Goal: Information Seeking & Learning: Learn about a topic

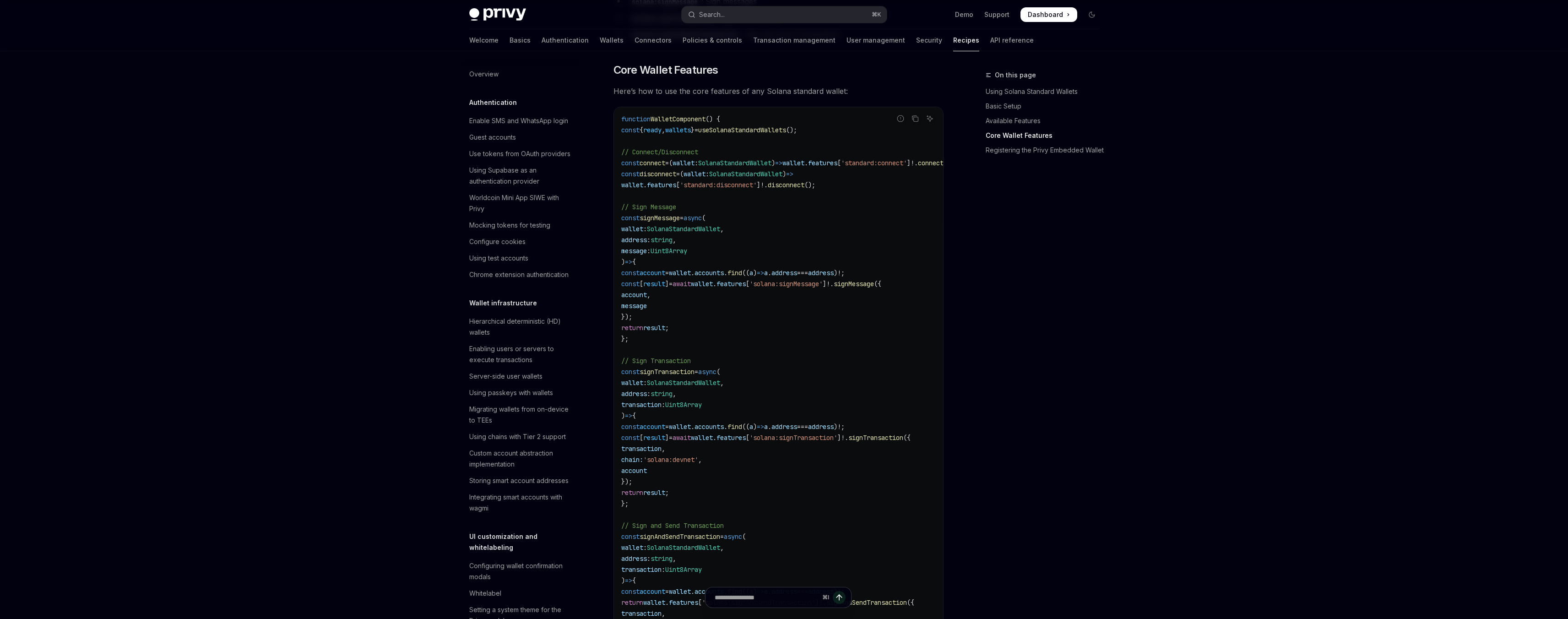
scroll to position [1253, 0]
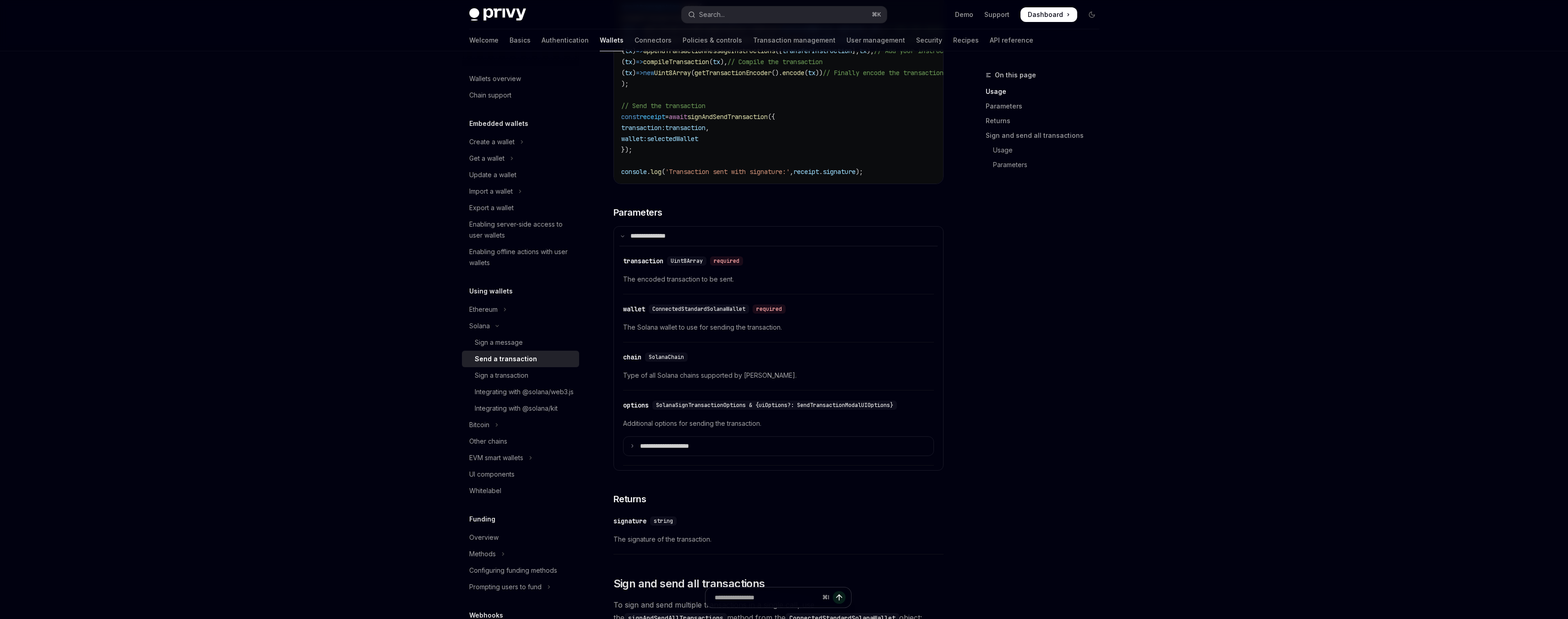
scroll to position [469, 0]
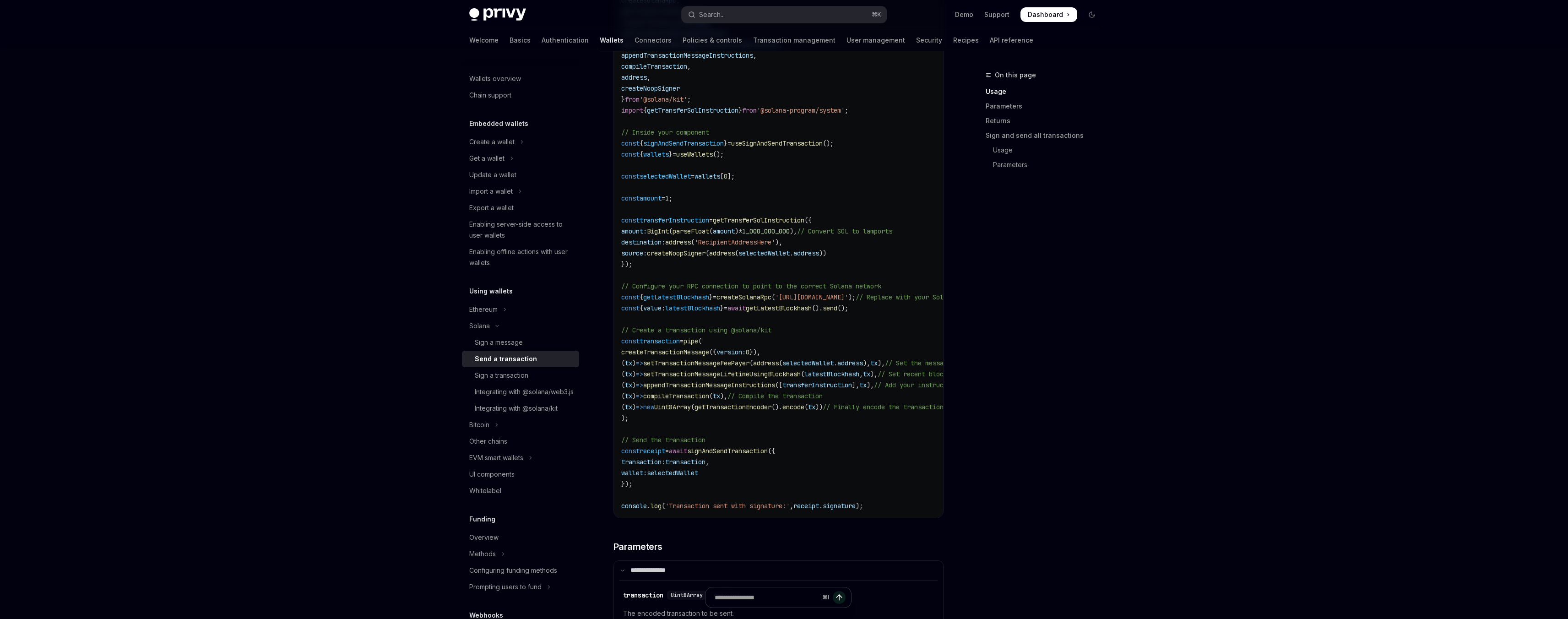
click at [1085, 234] on div "On this page Usage Parameters Returns Sign and send all transactions Usage Para…" at bounding box center [1037, 344] width 139 height 550
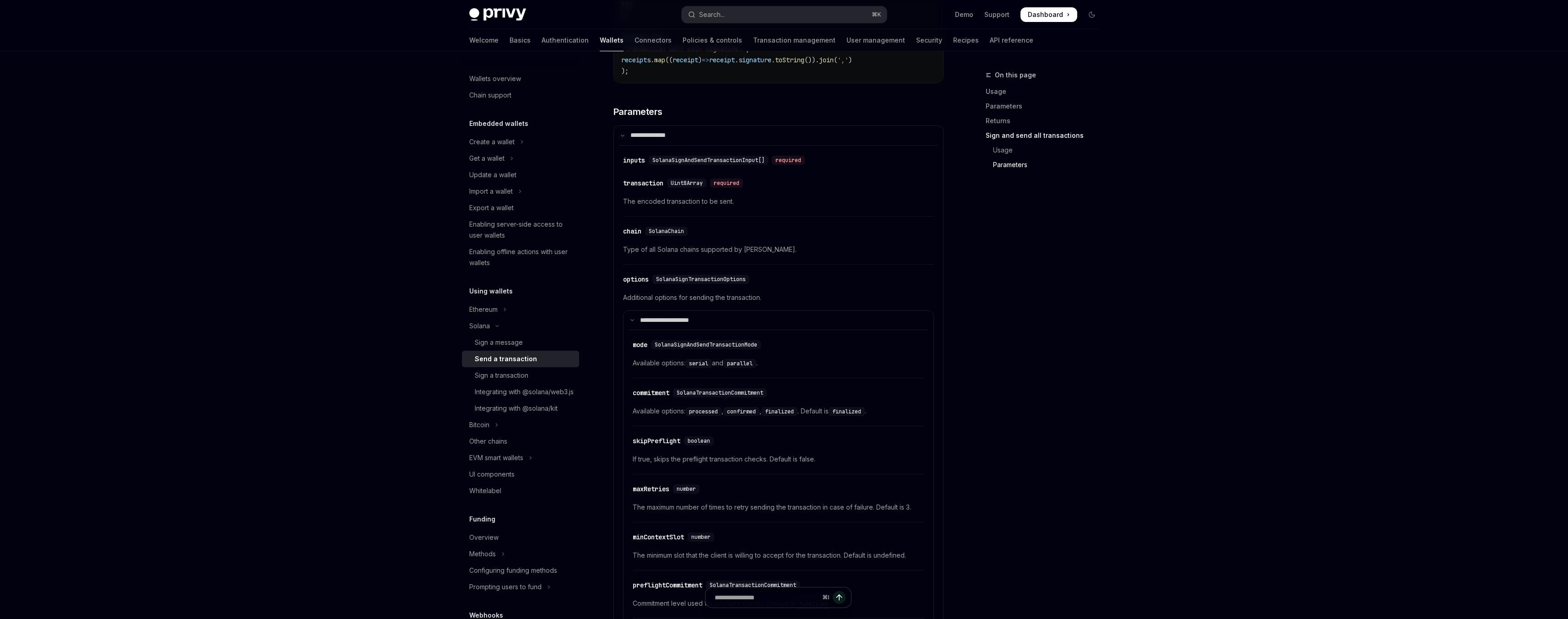
scroll to position [2762, 0]
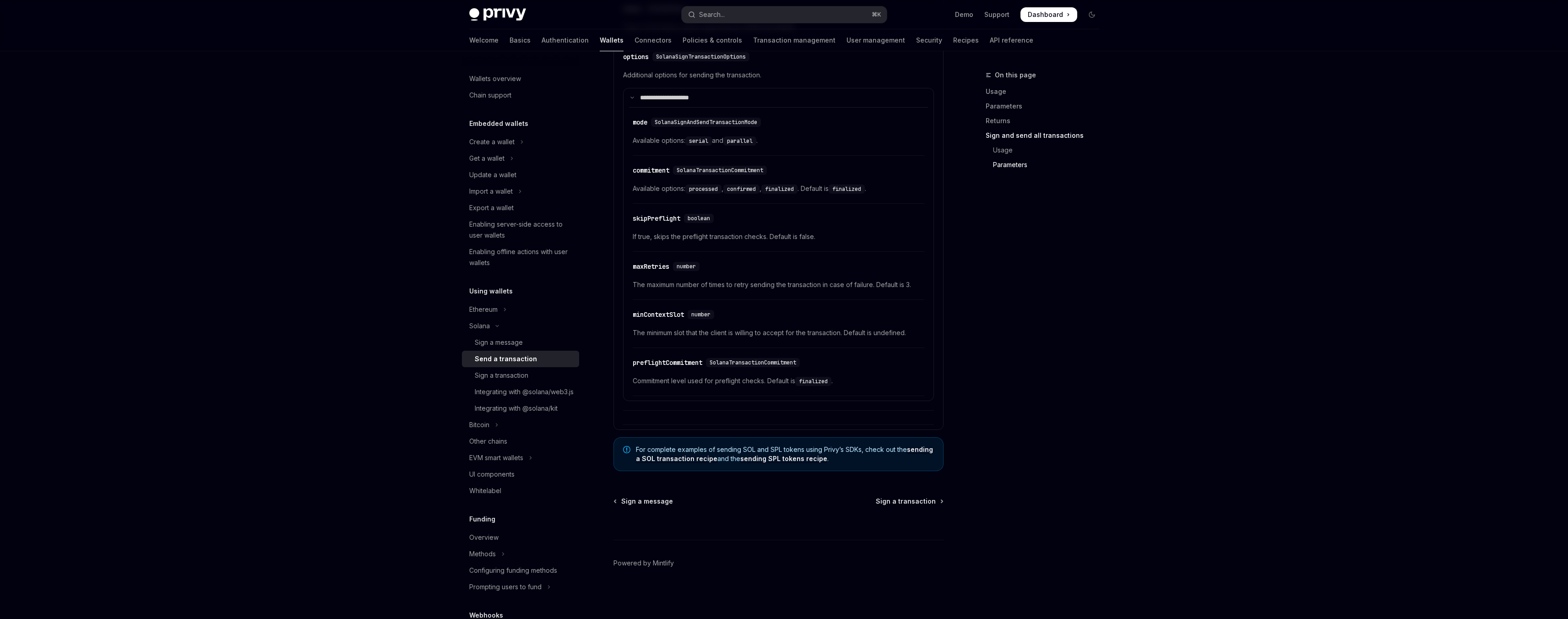
click at [1037, 301] on div "On this page Usage Parameters Returns Sign and send all transactions Usage Para…" at bounding box center [1037, 344] width 139 height 550
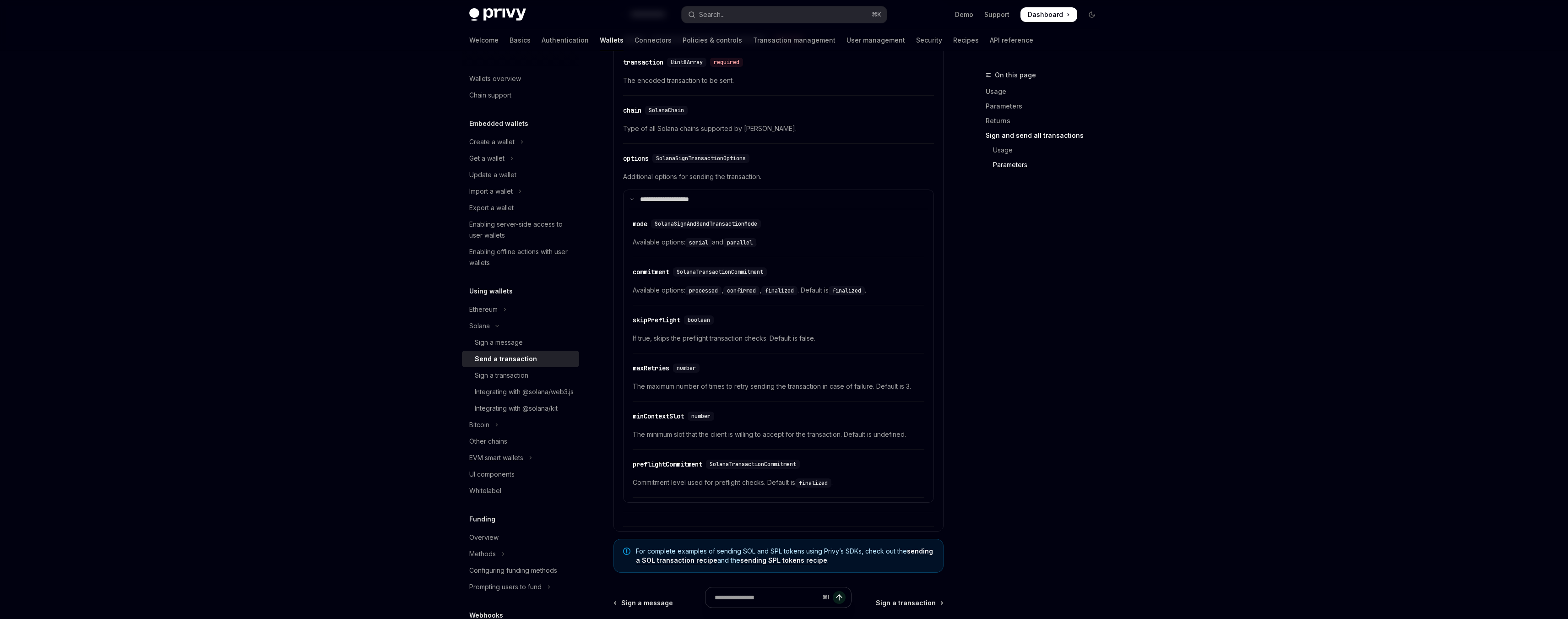
scroll to position [2672, 0]
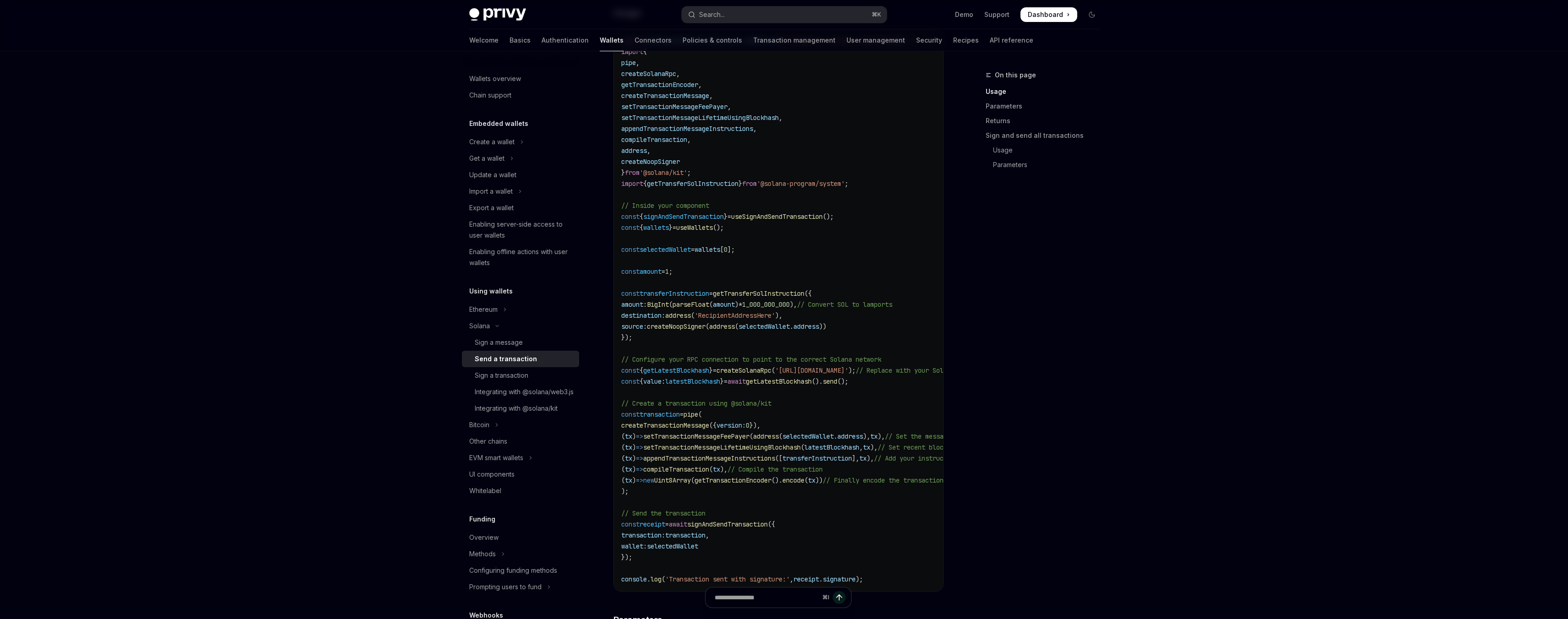
scroll to position [397, 0]
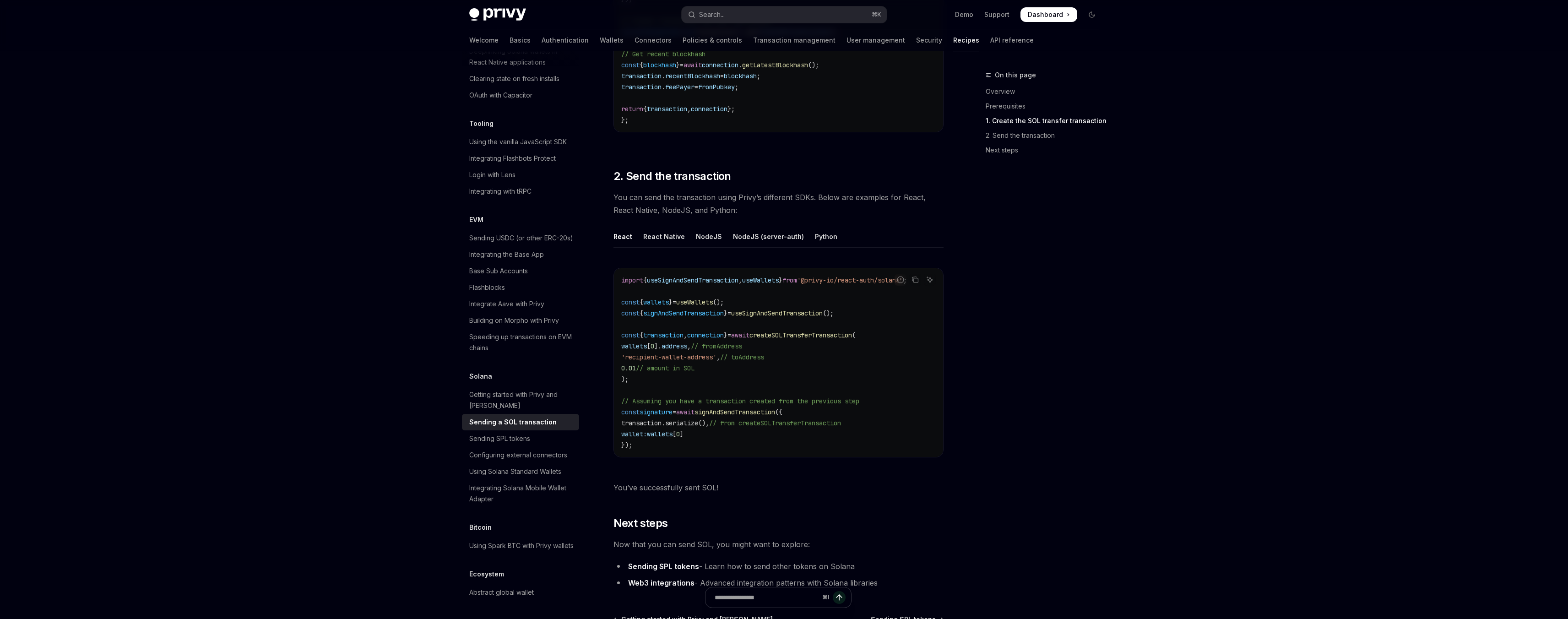
scroll to position [883, 0]
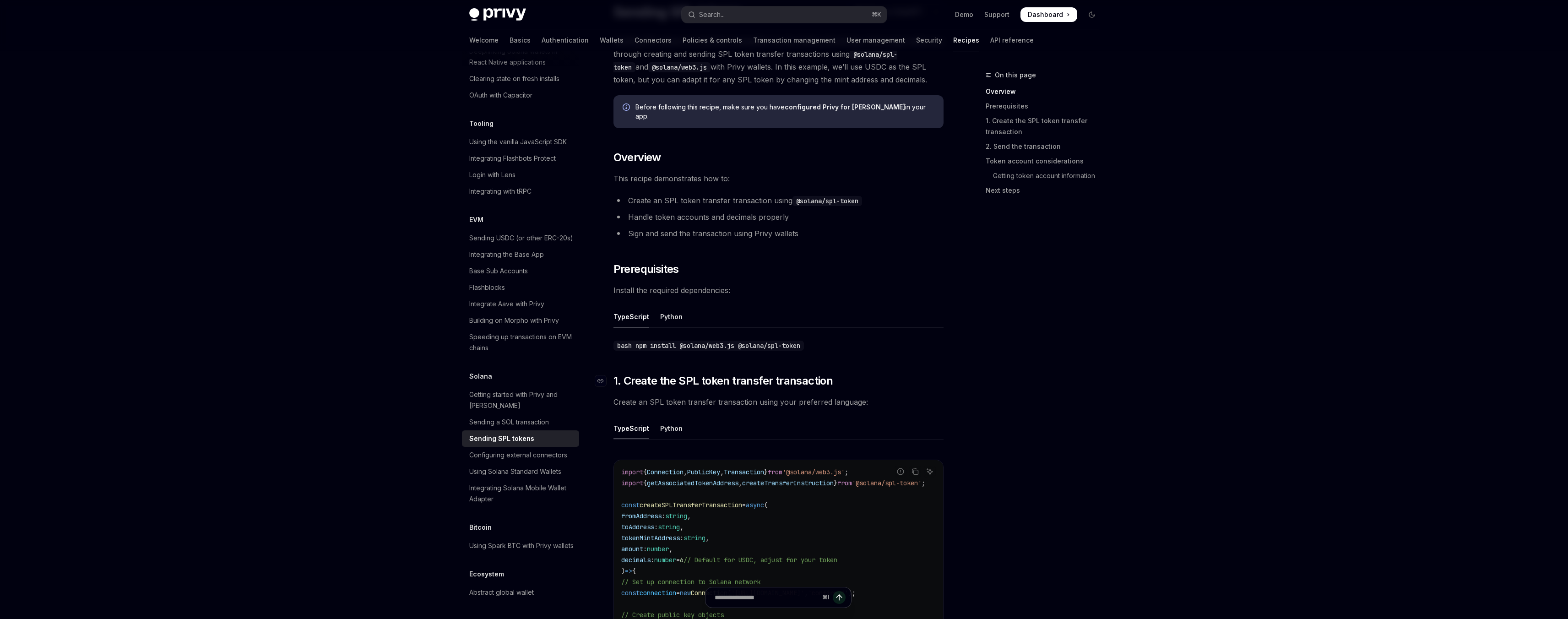
scroll to position [82, 0]
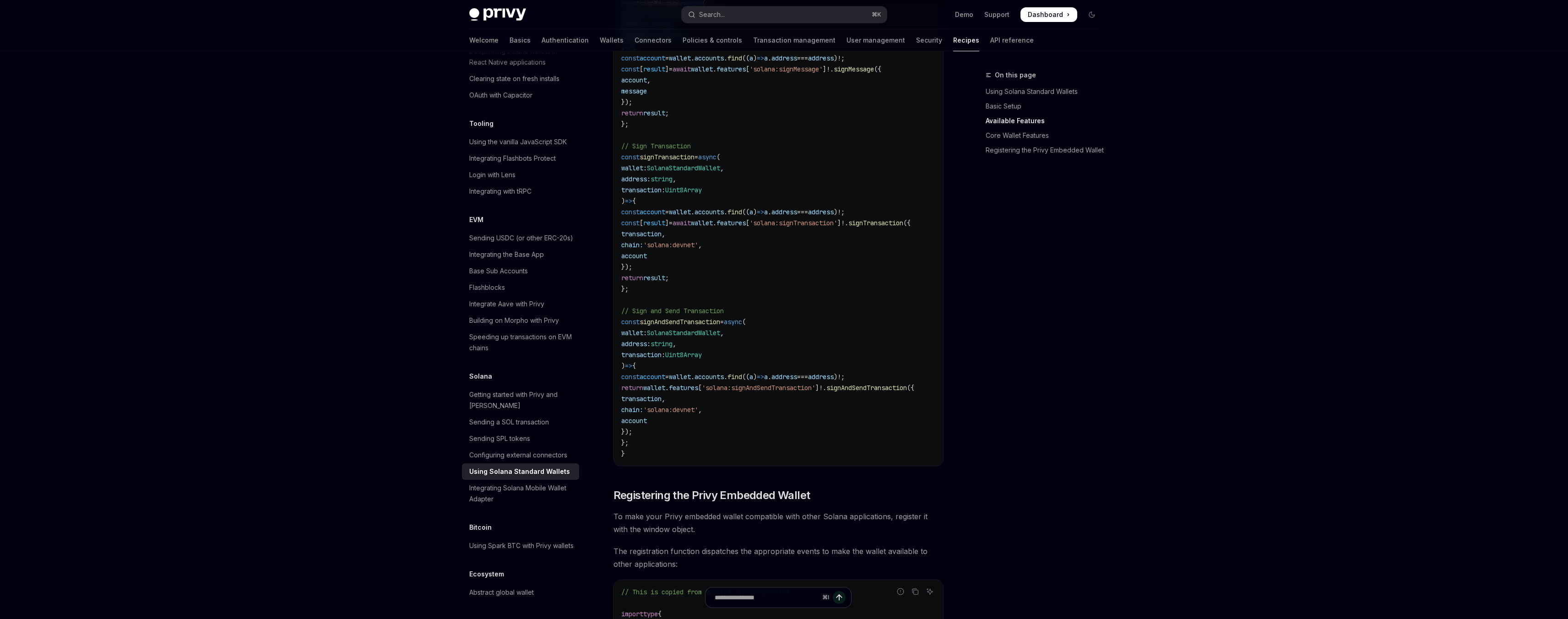
scroll to position [643, 0]
